Goal: Task Accomplishment & Management: Manage account settings

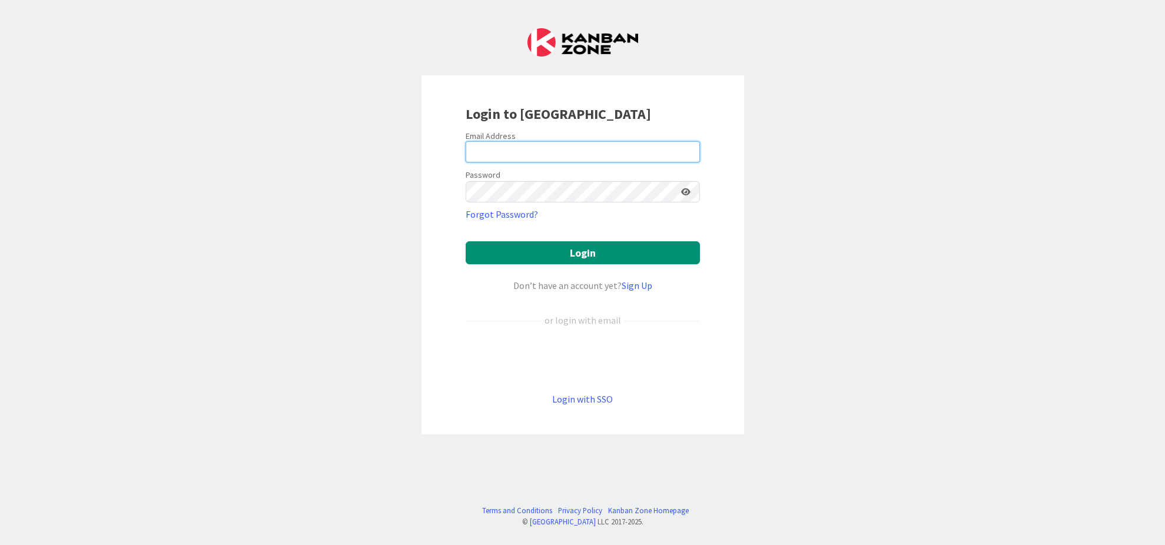
click at [542, 155] on input "email" at bounding box center [583, 151] width 234 height 21
click at [445, 177] on div "Login to [GEOGRAPHIC_DATA] Email Address Password Forgot Password? Login Don’t …" at bounding box center [583, 254] width 323 height 359
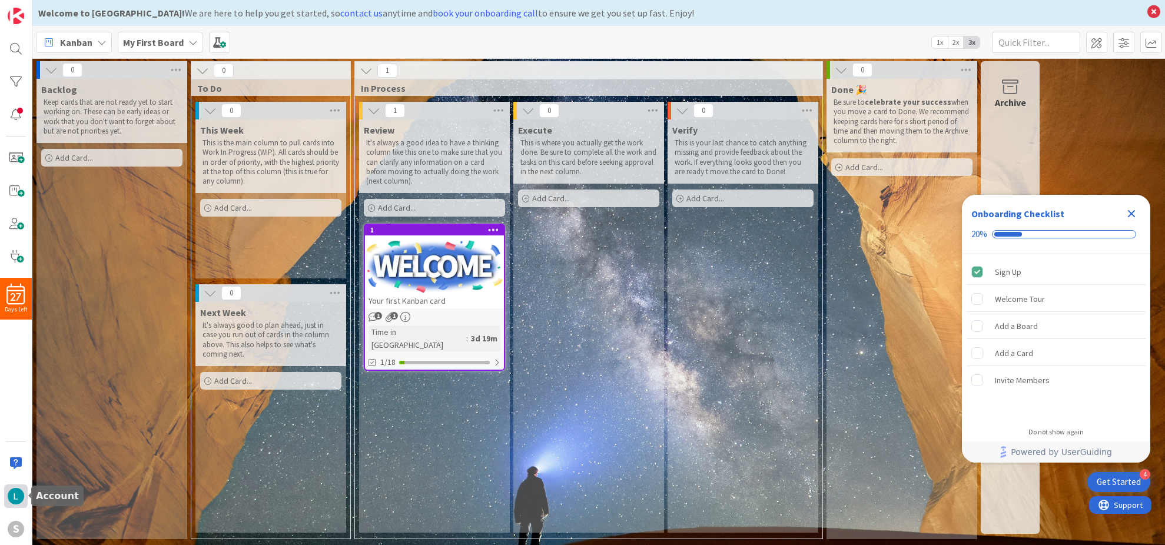
click at [18, 496] on img at bounding box center [16, 496] width 16 height 16
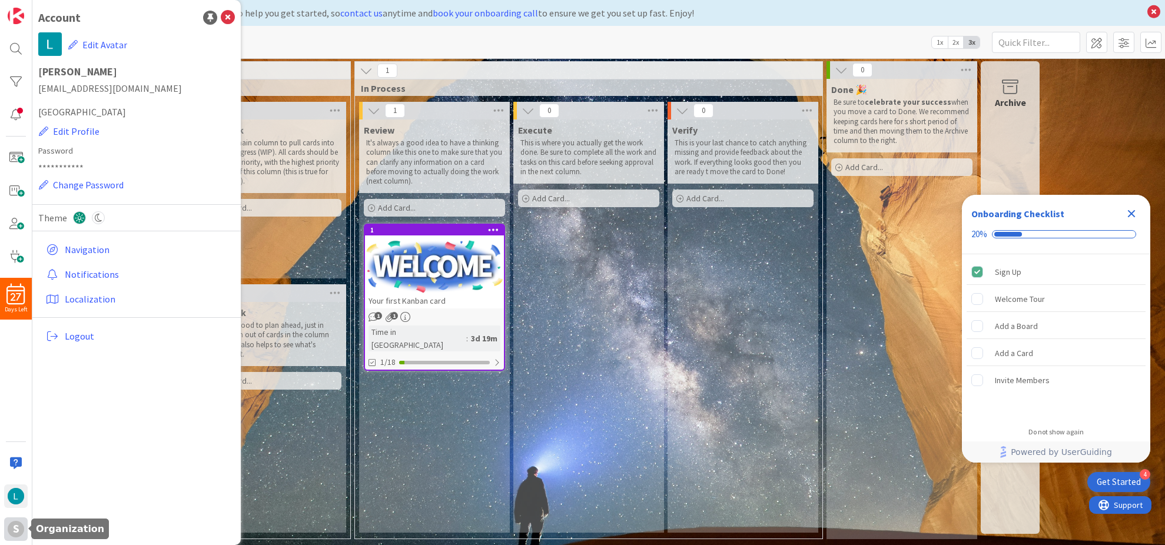
click at [18, 527] on div "S" at bounding box center [16, 529] width 16 height 16
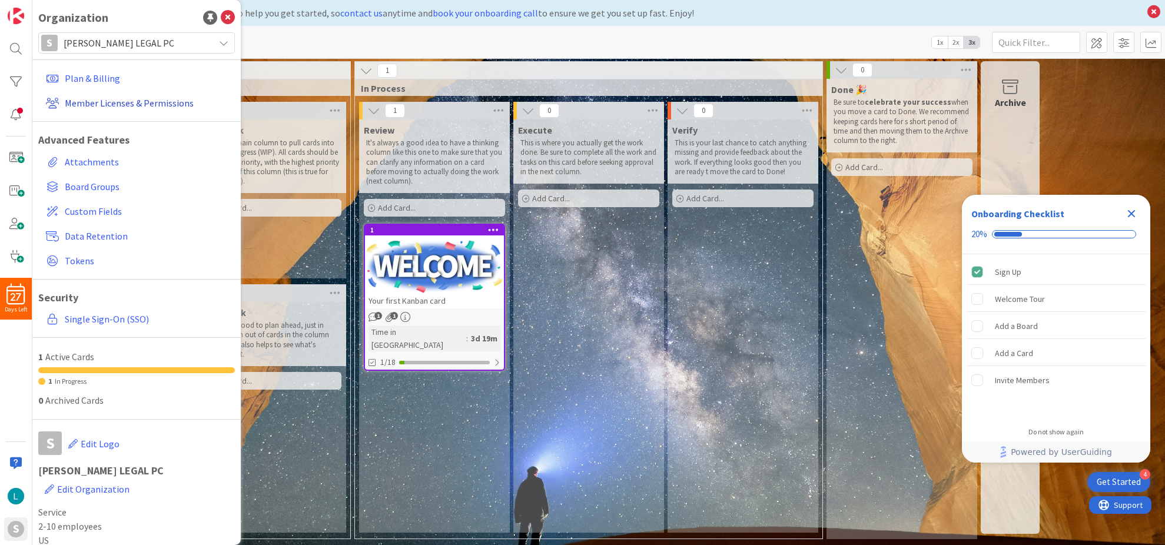
click at [107, 103] on link "Member Licenses & Permissions" at bounding box center [138, 102] width 194 height 21
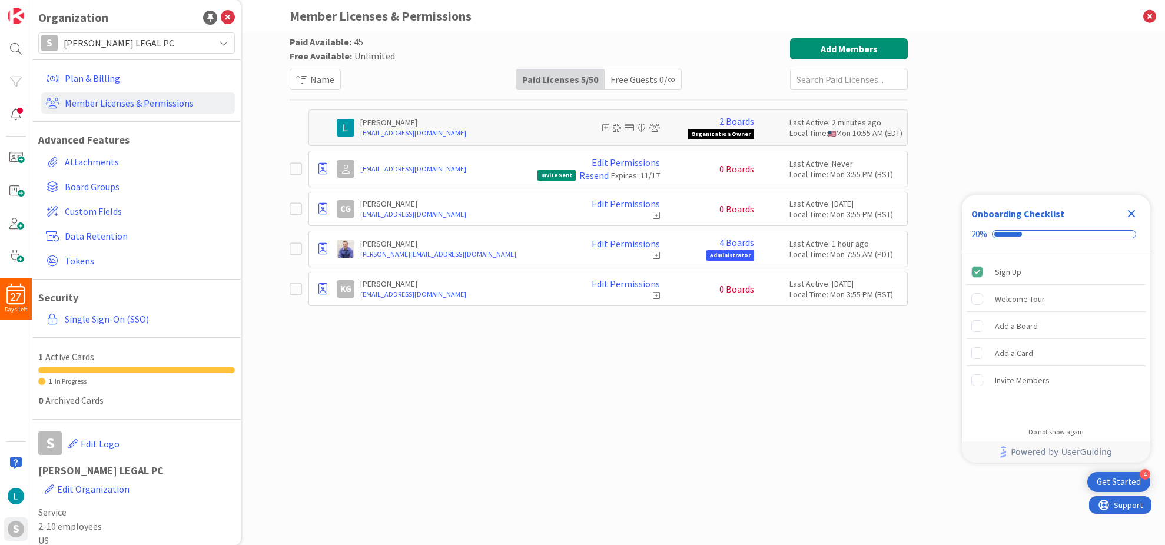
click at [653, 255] on icon at bounding box center [656, 255] width 7 height 8
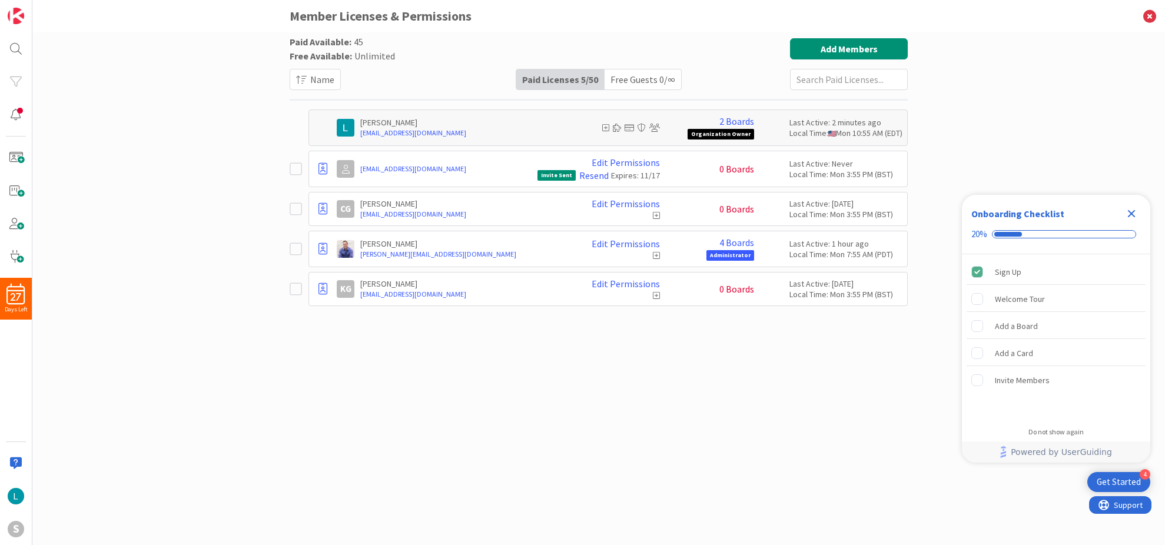
click at [655, 255] on icon at bounding box center [656, 255] width 7 height 8
drag, startPoint x: 656, startPoint y: 251, endPoint x: 658, endPoint y: 257, distance: 6.7
click at [656, 251] on icon at bounding box center [656, 255] width 7 height 8
click at [658, 257] on icon at bounding box center [656, 255] width 7 height 8
click at [295, 250] on icon at bounding box center [299, 249] width 18 height 14
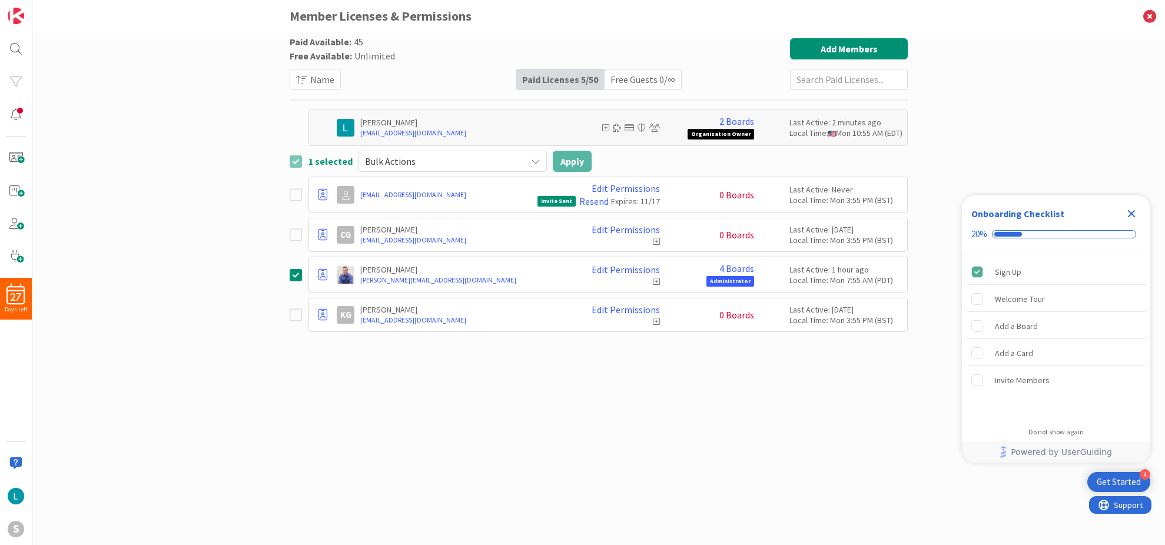
click at [656, 282] on icon at bounding box center [656, 281] width 7 height 8
drag, startPoint x: 683, startPoint y: 278, endPoint x: 580, endPoint y: 273, distance: 103.2
click at [673, 278] on div "4 Boards Administrator" at bounding box center [710, 275] width 88 height 24
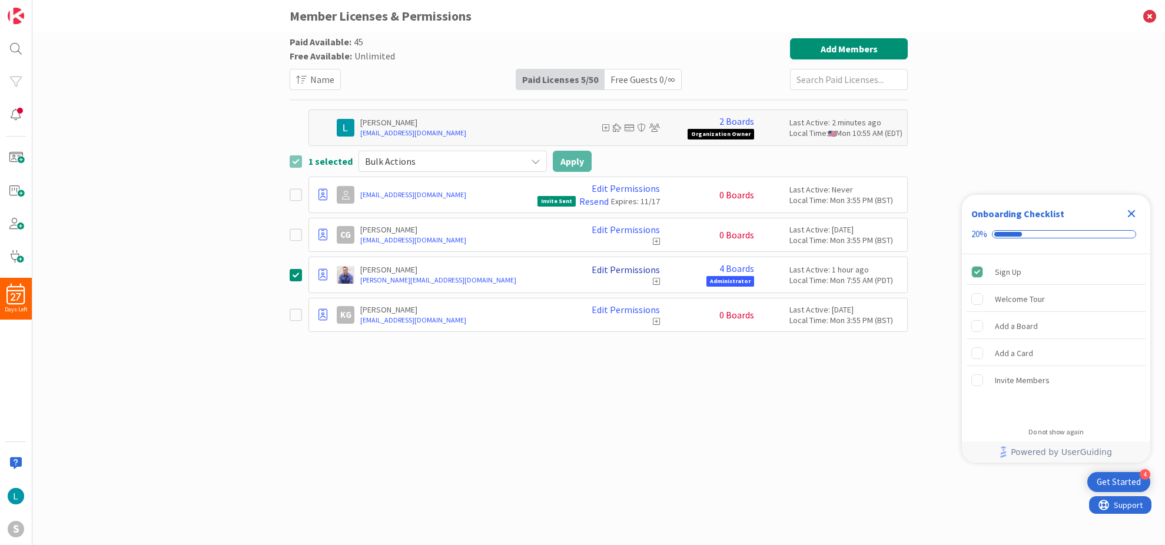
drag, startPoint x: 607, startPoint y: 268, endPoint x: 635, endPoint y: 273, distance: 28.8
click at [607, 268] on link "Edit Permissions" at bounding box center [626, 269] width 68 height 11
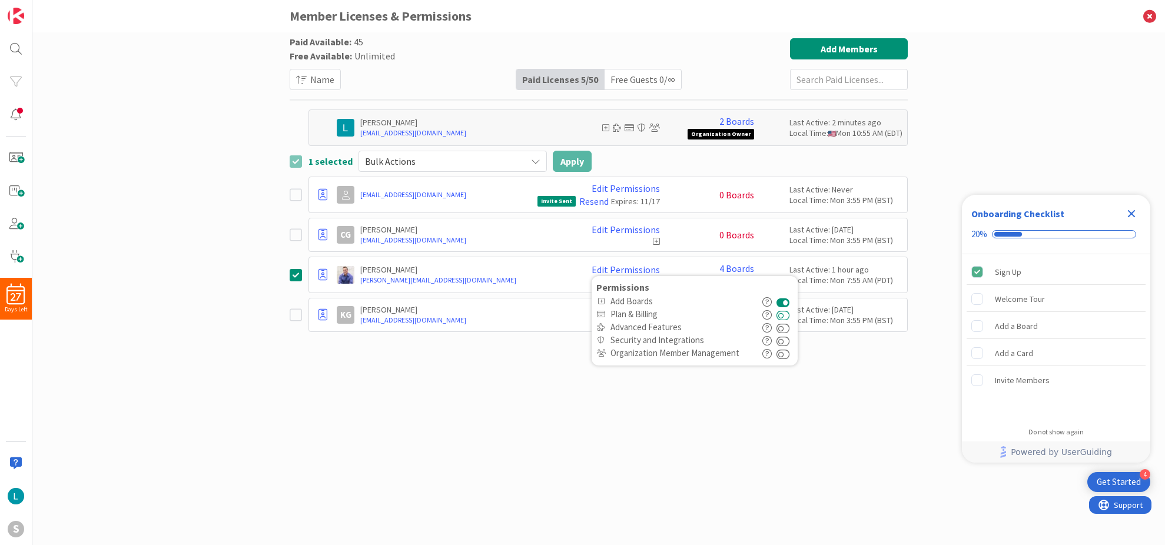
click at [790, 317] on button at bounding box center [784, 314] width 14 height 13
click at [788, 329] on button at bounding box center [784, 327] width 14 height 13
drag, startPoint x: 787, startPoint y: 339, endPoint x: 787, endPoint y: 346, distance: 7.7
click at [787, 339] on button at bounding box center [784, 340] width 14 height 13
click at [787, 351] on button at bounding box center [784, 353] width 14 height 13
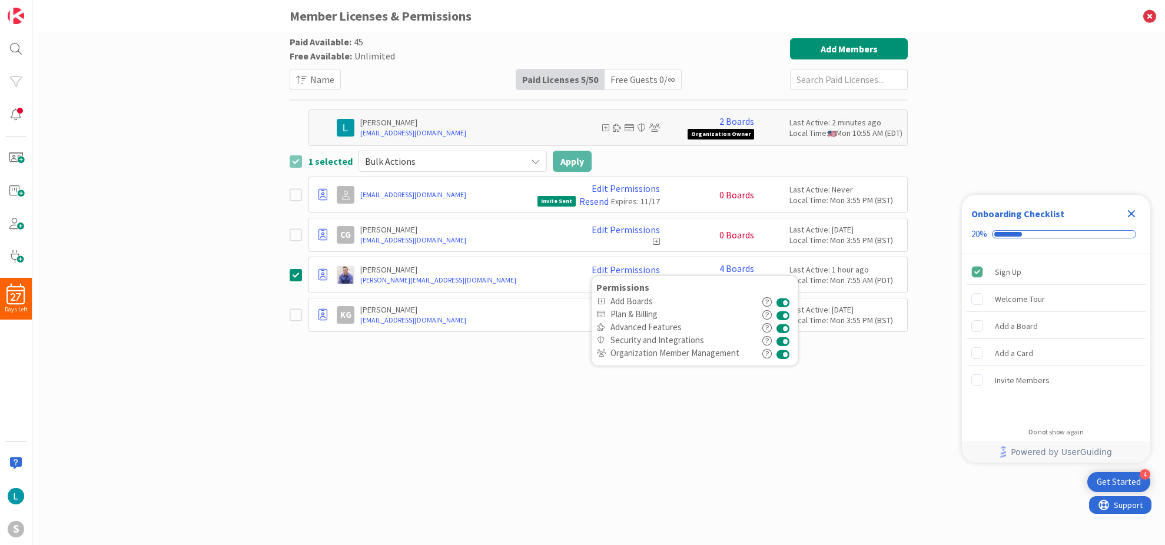
click at [793, 393] on div "Paid Available: 45 Free Available: Unlimited Name Paid Licenses 5 / 50 Free Gue…" at bounding box center [599, 276] width 618 height 477
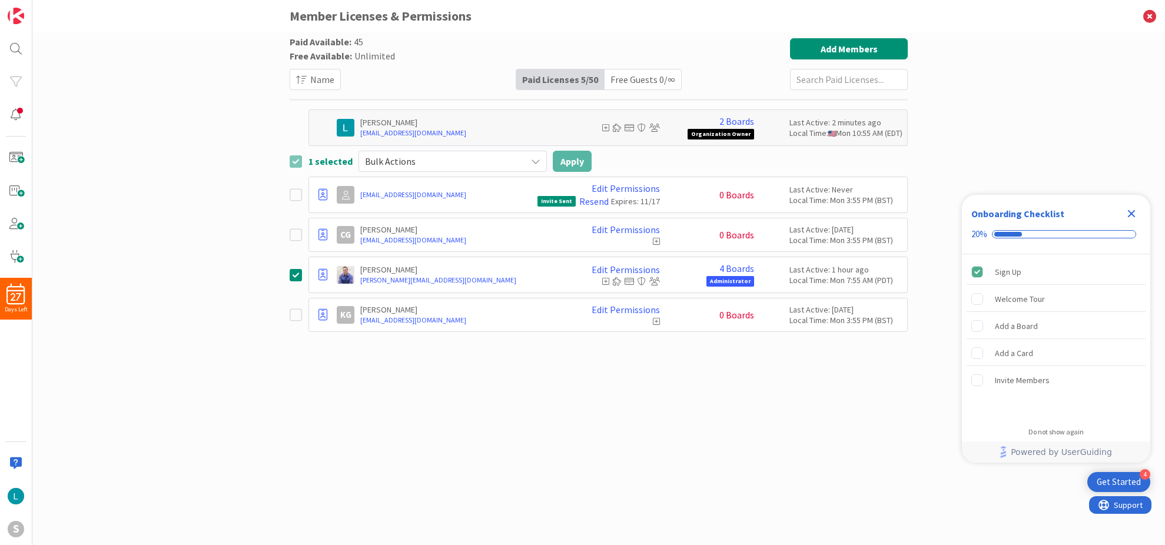
click at [294, 275] on icon at bounding box center [299, 275] width 18 height 14
